Goal: Find specific page/section: Find specific page/section

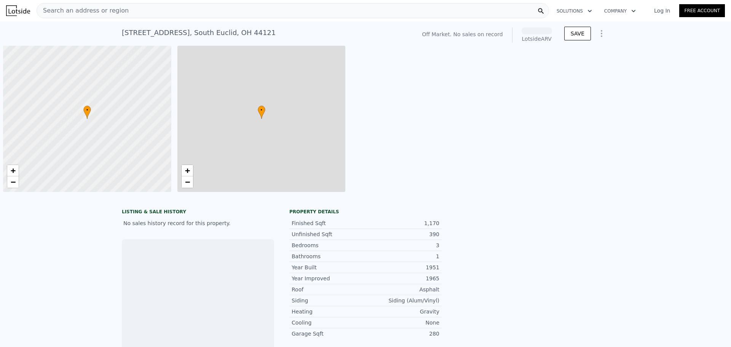
scroll to position [0, 3]
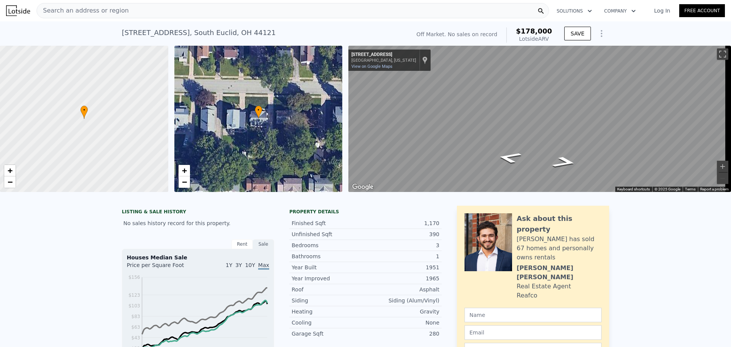
click at [283, 11] on div "Search an address or region" at bounding box center [293, 10] width 513 height 15
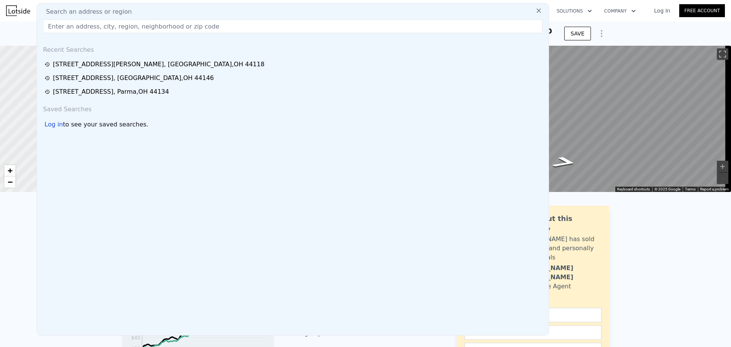
click at [283, 11] on div "Search an address or region" at bounding box center [293, 11] width 506 height 9
click at [278, 27] on input "text" at bounding box center [293, 26] width 500 height 14
paste input "[STREET_ADDRESS]"
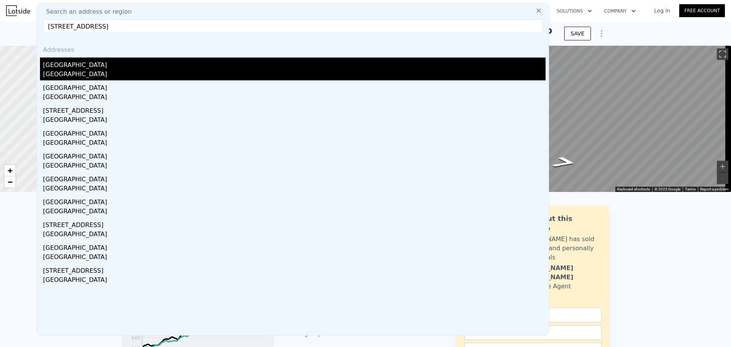
type input "[STREET_ADDRESS]"
click at [113, 75] on div "[GEOGRAPHIC_DATA]" at bounding box center [294, 75] width 503 height 11
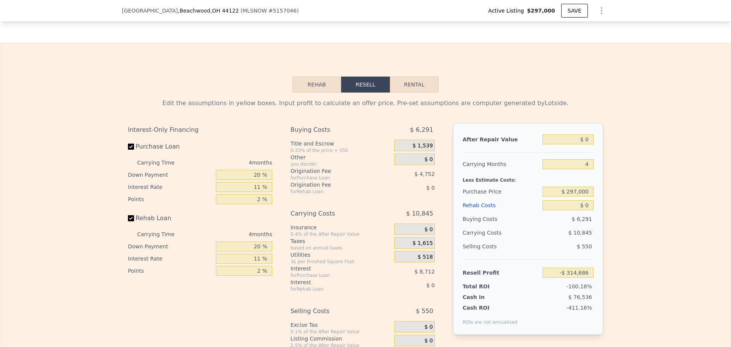
scroll to position [797, 0]
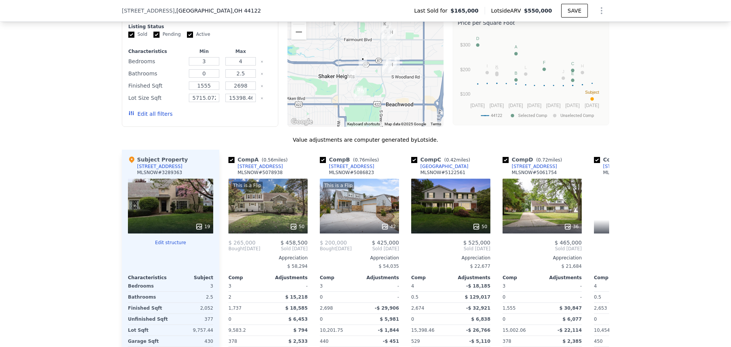
scroll to position [797, 0]
